Goal: Task Accomplishment & Management: Complete application form

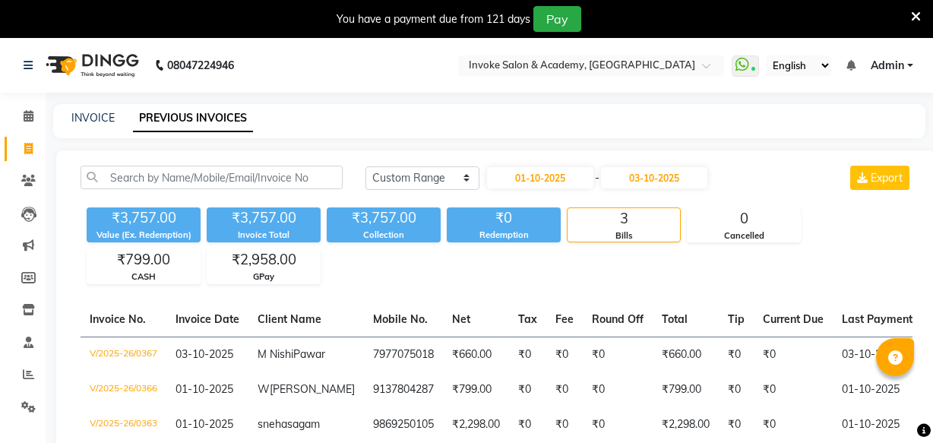
select select "range"
drag, startPoint x: 82, startPoint y: 125, endPoint x: 91, endPoint y: 131, distance: 11.0
click at [82, 124] on div "INVOICE" at bounding box center [92, 118] width 43 height 16
click at [90, 118] on link "INVOICE" at bounding box center [92, 118] width 43 height 14
select select "service"
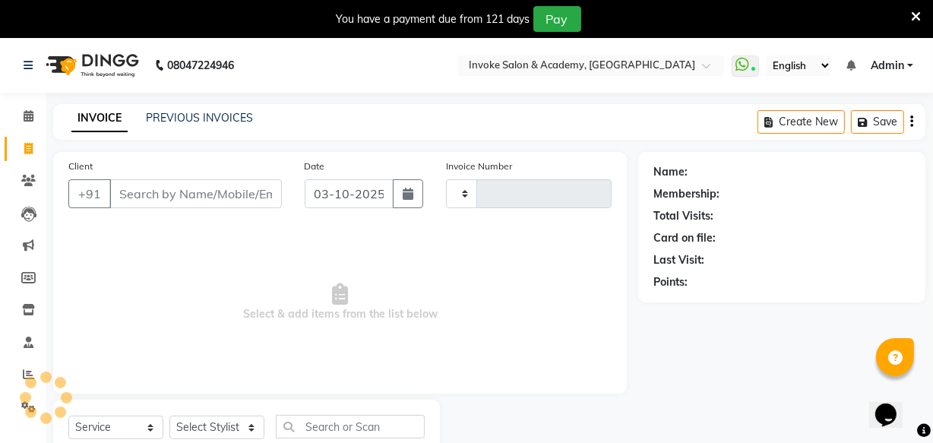
scroll to position [52, 0]
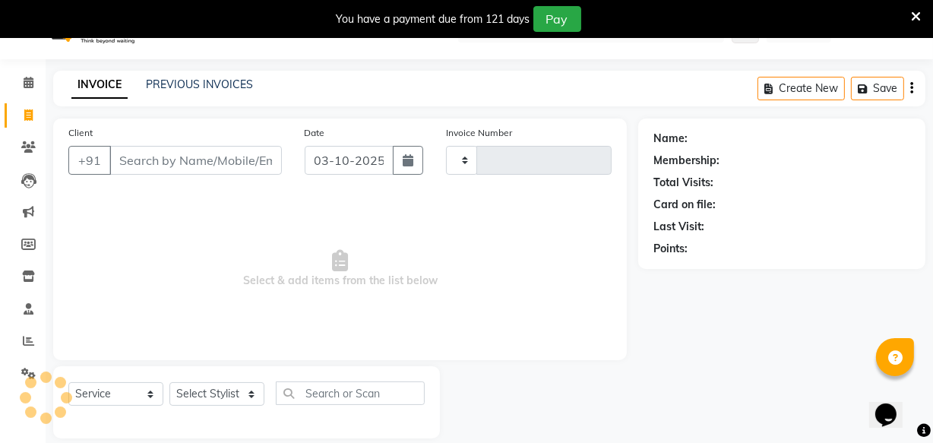
type input "0368"
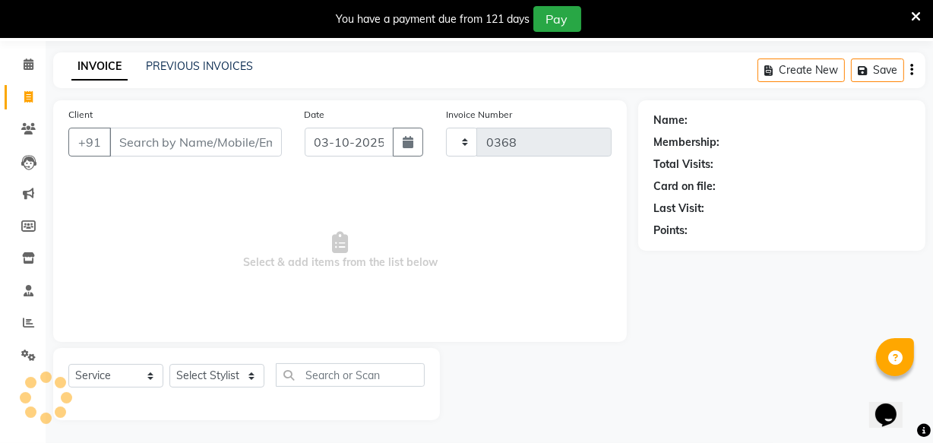
select select "5499"
click at [170, 155] on input "Client" at bounding box center [195, 142] width 172 height 29
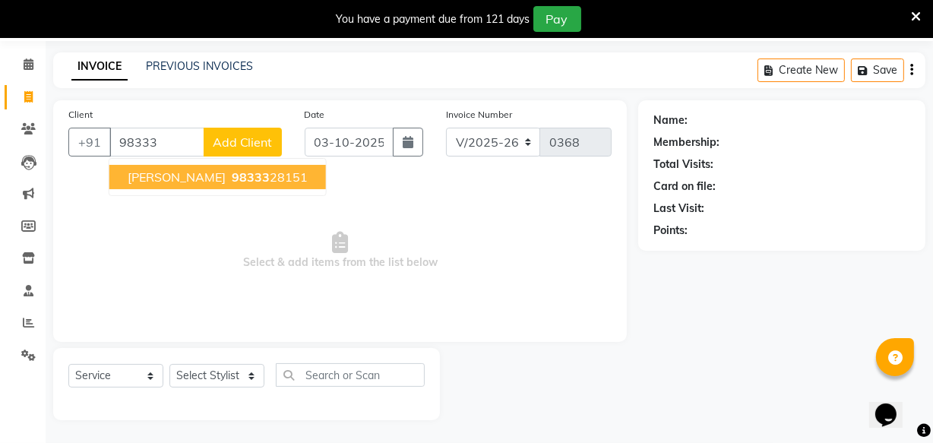
click at [171, 170] on span "[PERSON_NAME]" at bounding box center [177, 176] width 98 height 15
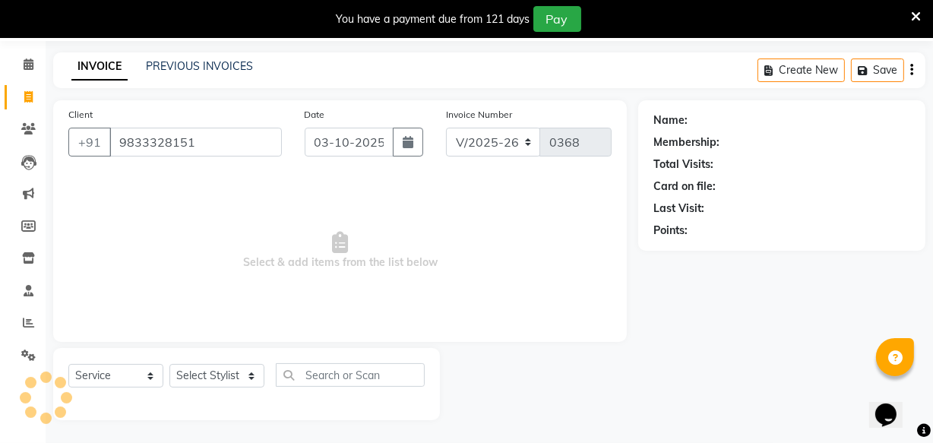
type input "9833328151"
click at [223, 370] on select "Select Stylist Akshay Dakshada [PERSON_NAME] [PERSON_NAME]" at bounding box center [216, 376] width 95 height 24
select select "38106"
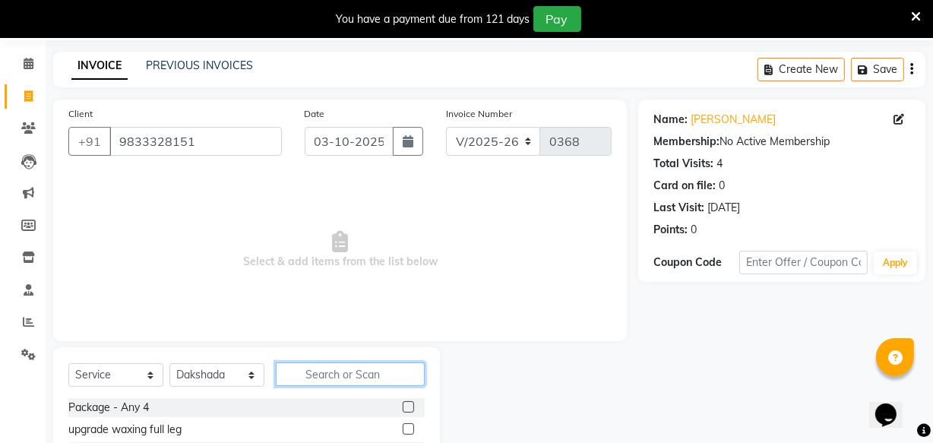
click at [302, 372] on input "text" at bounding box center [350, 374] width 149 height 24
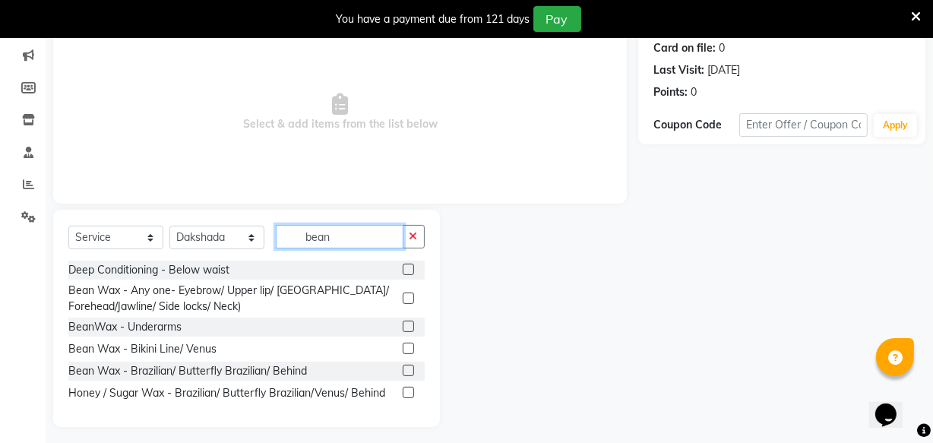
scroll to position [153, 0]
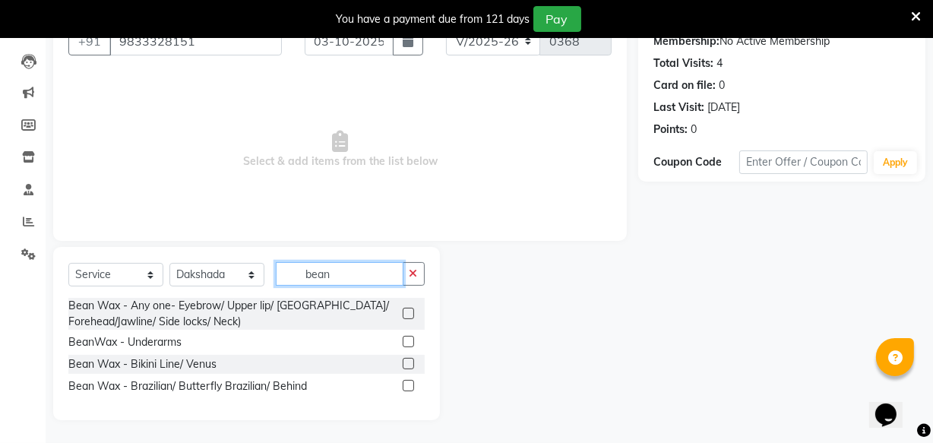
type input "bean"
click at [410, 339] on label at bounding box center [408, 341] width 11 height 11
click at [410, 339] on input "checkbox" at bounding box center [408, 342] width 10 height 10
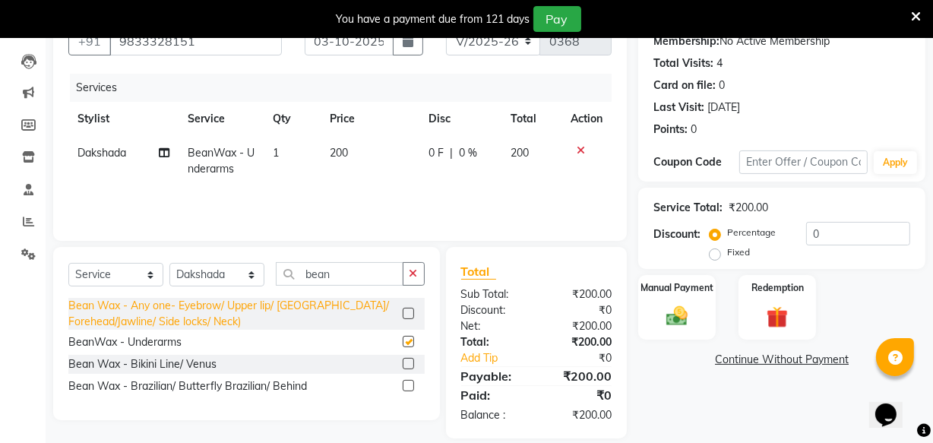
checkbox input "false"
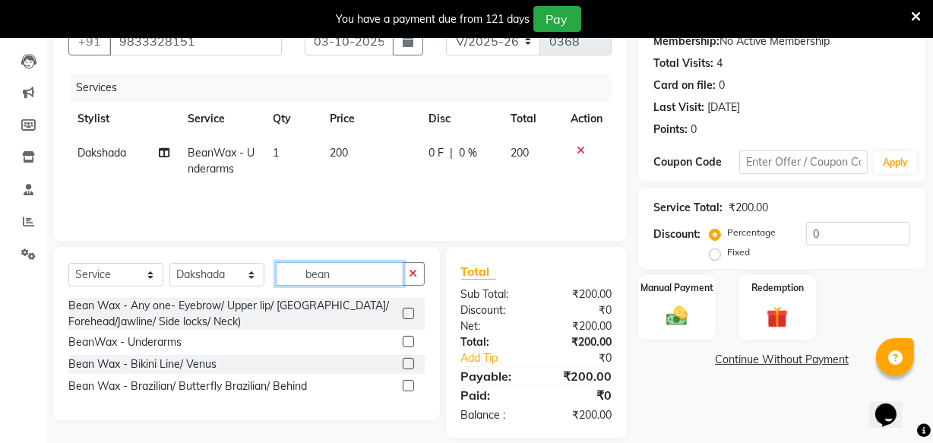
click at [343, 279] on input "bean" at bounding box center [340, 274] width 128 height 24
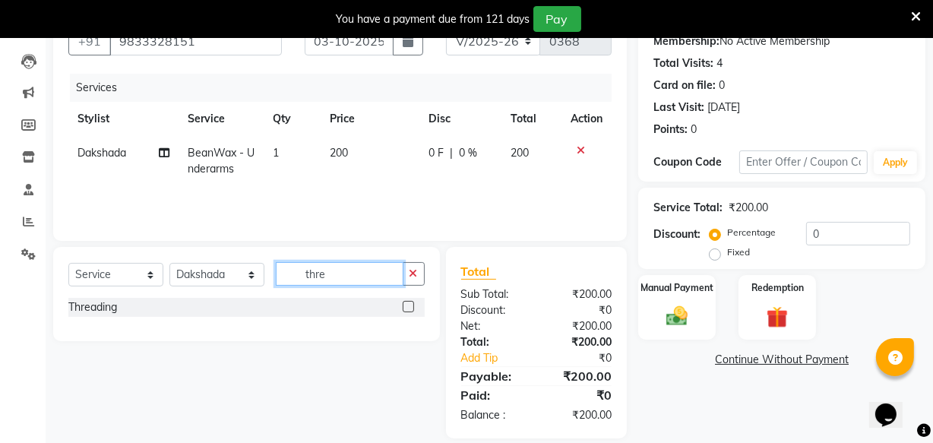
type input "thre"
click at [409, 308] on label at bounding box center [408, 306] width 11 height 11
click at [409, 308] on input "checkbox" at bounding box center [408, 307] width 10 height 10
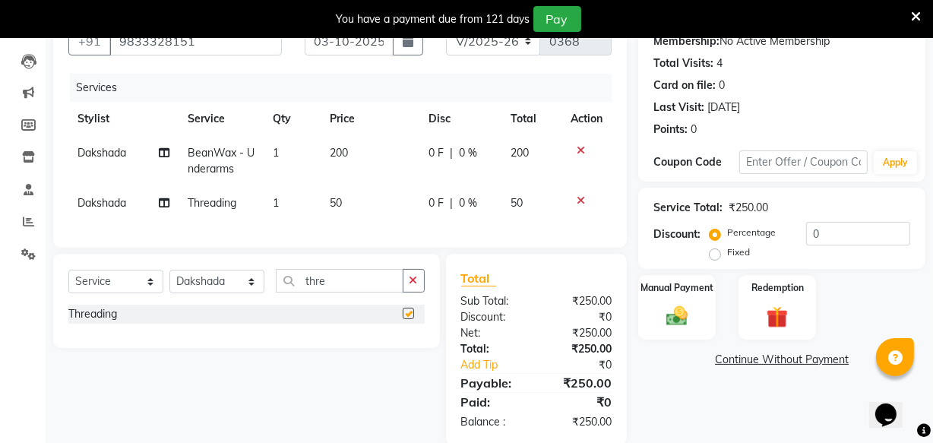
checkbox input "false"
click at [319, 210] on td "1" at bounding box center [292, 203] width 57 height 34
select select "38106"
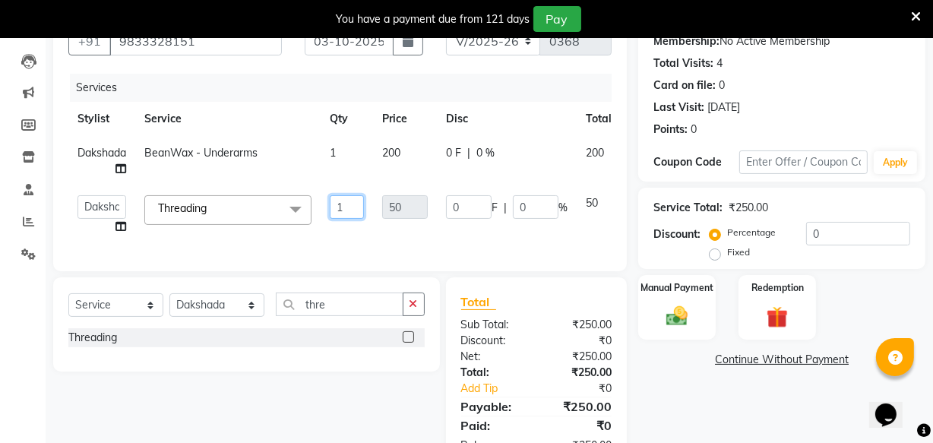
drag, startPoint x: 343, startPoint y: 202, endPoint x: 331, endPoint y: 215, distance: 17.7
click at [331, 215] on input "1" at bounding box center [347, 207] width 34 height 24
type input "2"
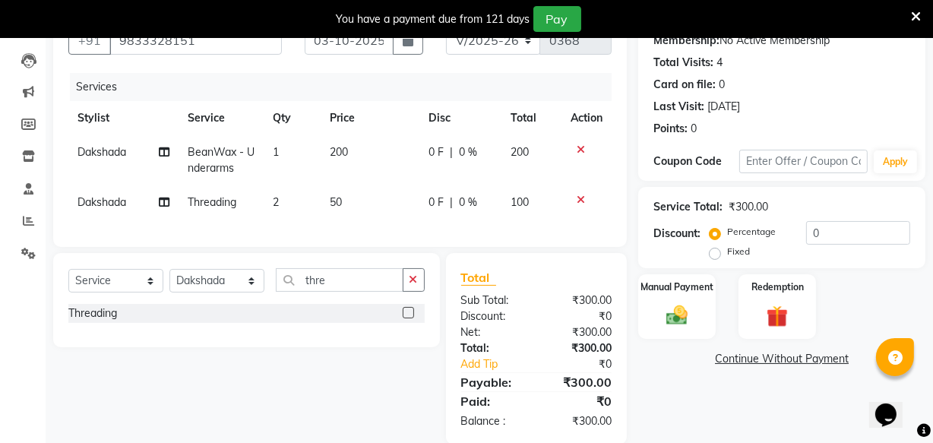
scroll to position [188, 0]
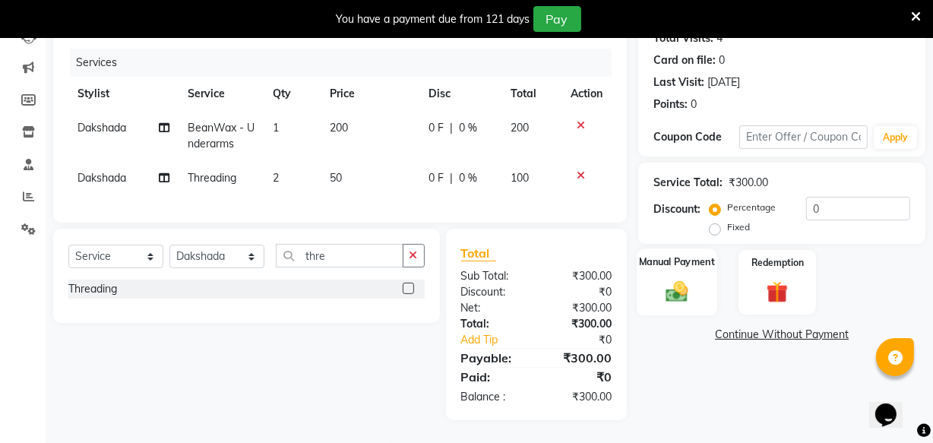
click at [686, 278] on img at bounding box center [676, 291] width 36 height 26
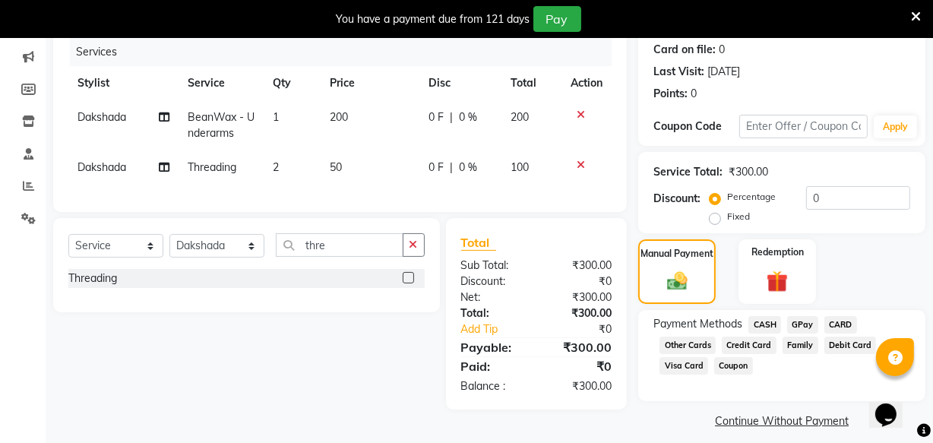
click at [759, 321] on span "CASH" at bounding box center [764, 324] width 33 height 17
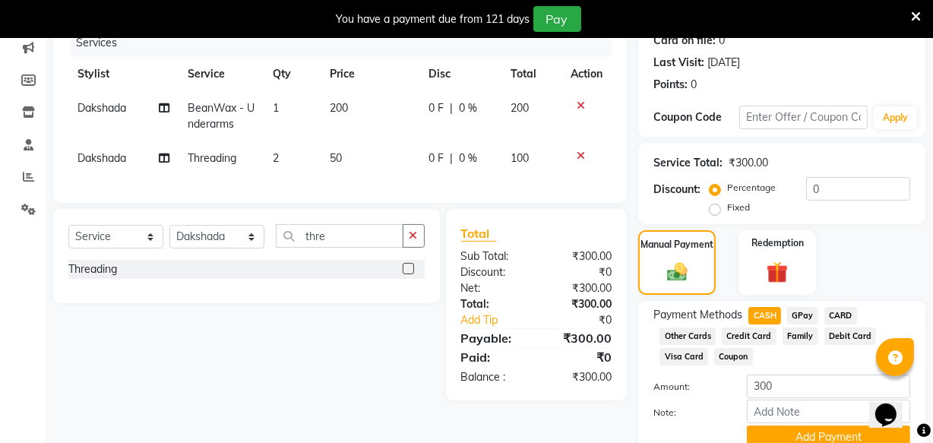
scroll to position [264, 0]
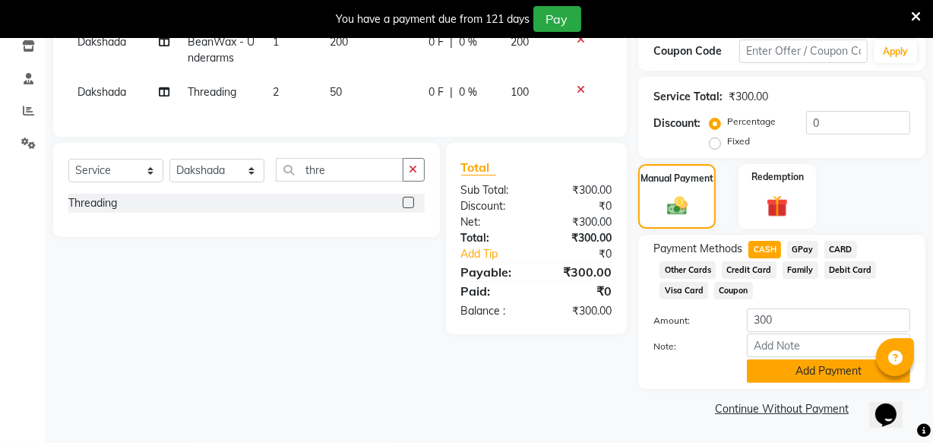
click at [774, 377] on button "Add Payment" at bounding box center [828, 371] width 163 height 24
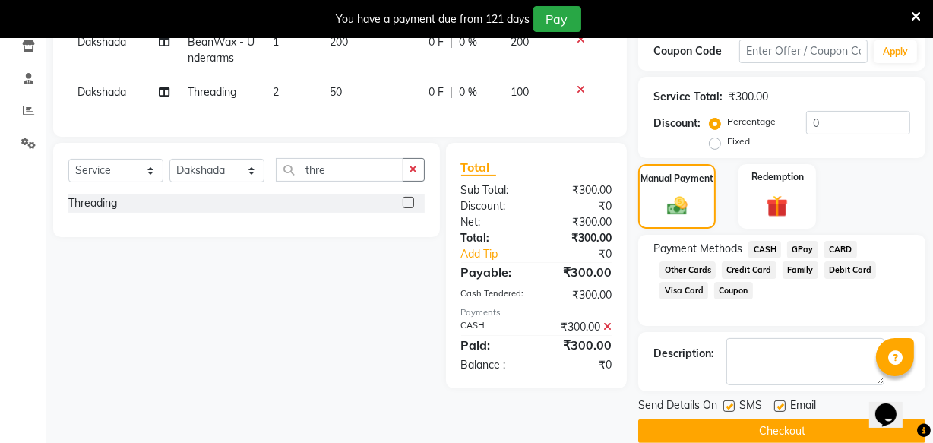
click at [750, 423] on button "Checkout" at bounding box center [781, 431] width 287 height 24
